Goal: Download file/media

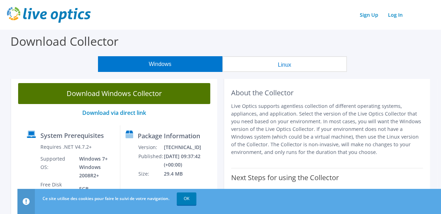
click at [128, 93] on link "Download Windows Collector" at bounding box center [114, 93] width 192 height 21
click at [127, 97] on link "Download Windows Collector" at bounding box center [114, 93] width 192 height 21
